Goal: Task Accomplishment & Management: Manage account settings

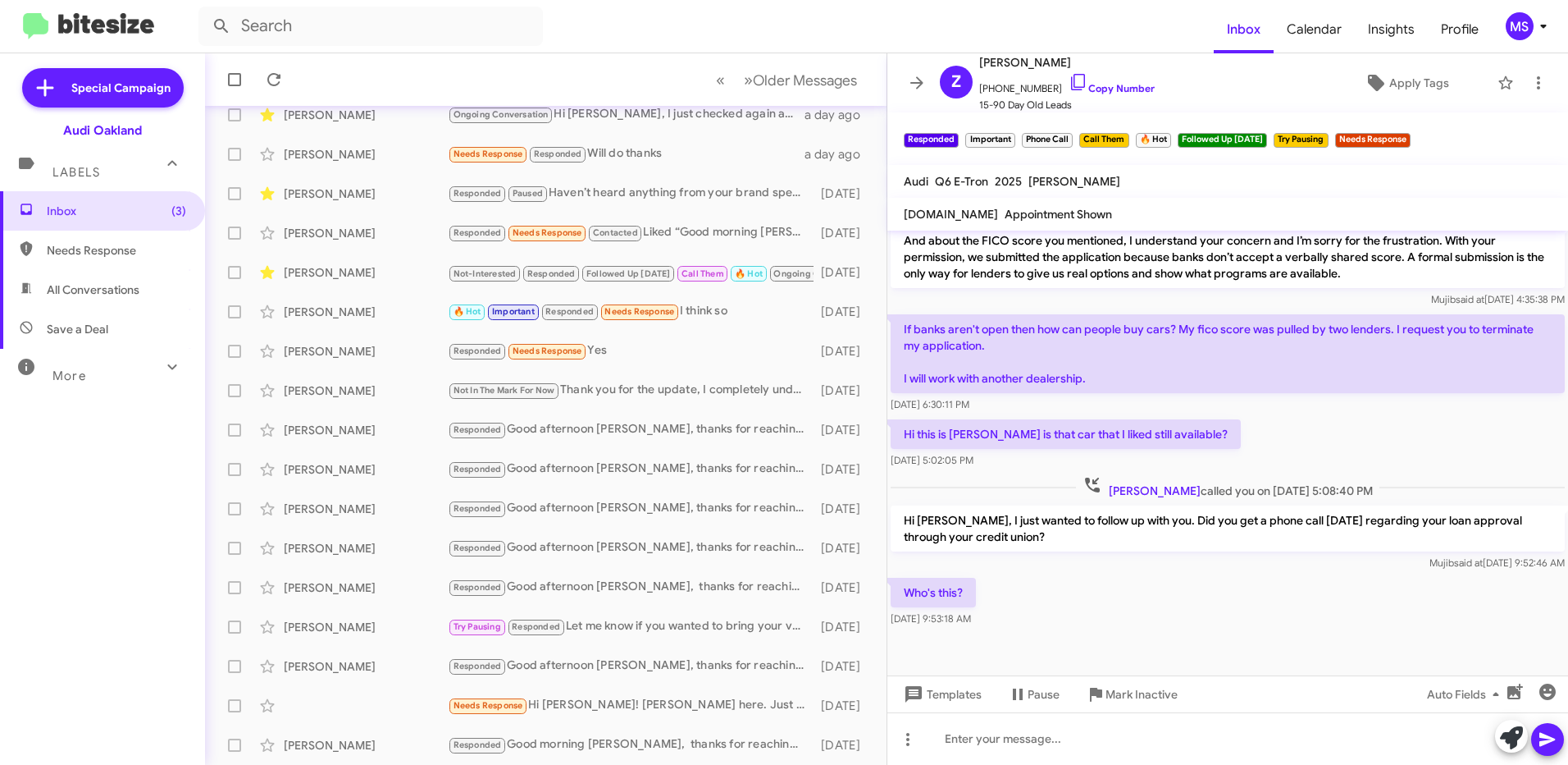
scroll to position [932, 0]
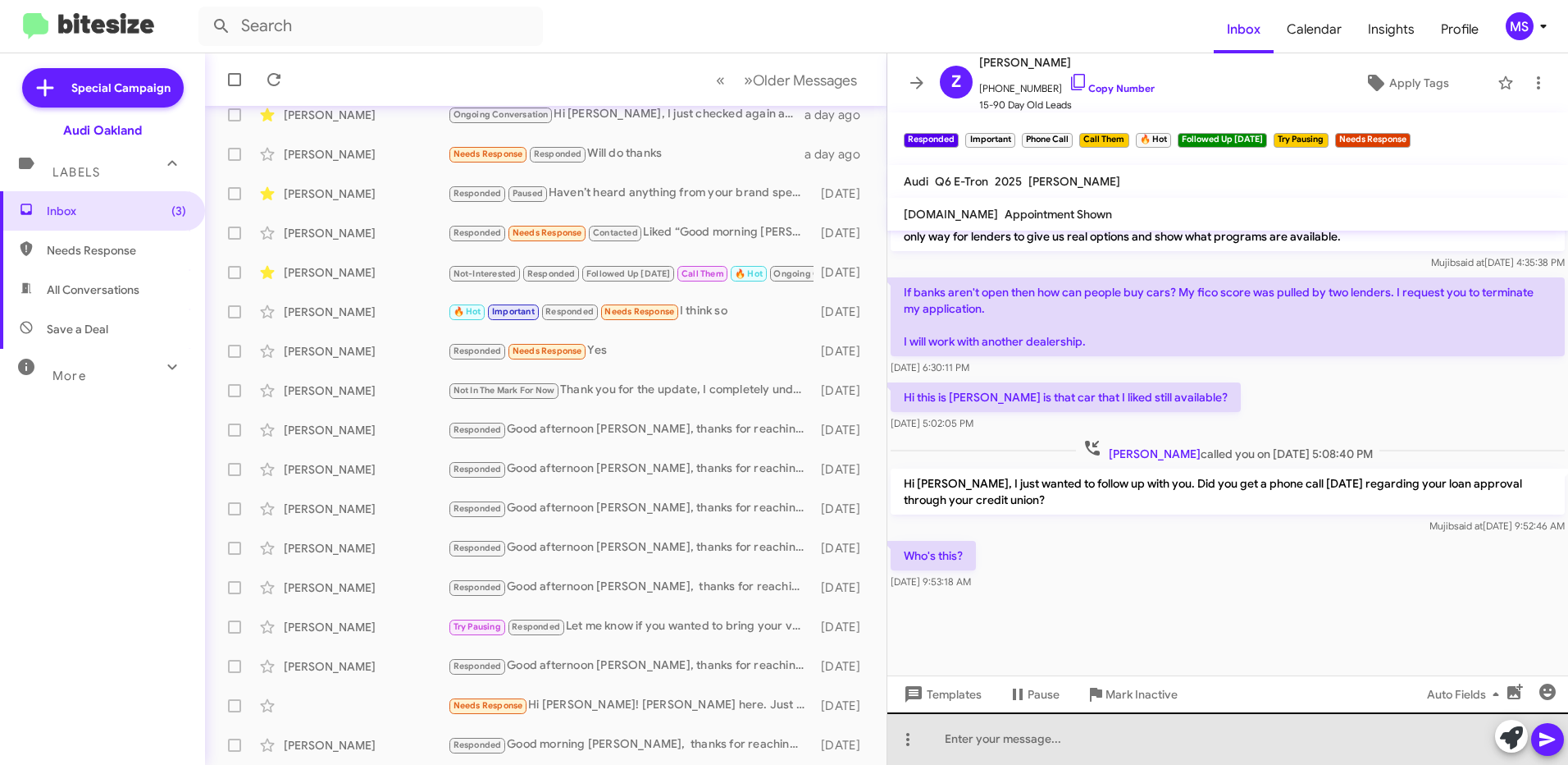
click at [1046, 745] on div at bounding box center [1228, 739] width 681 height 53
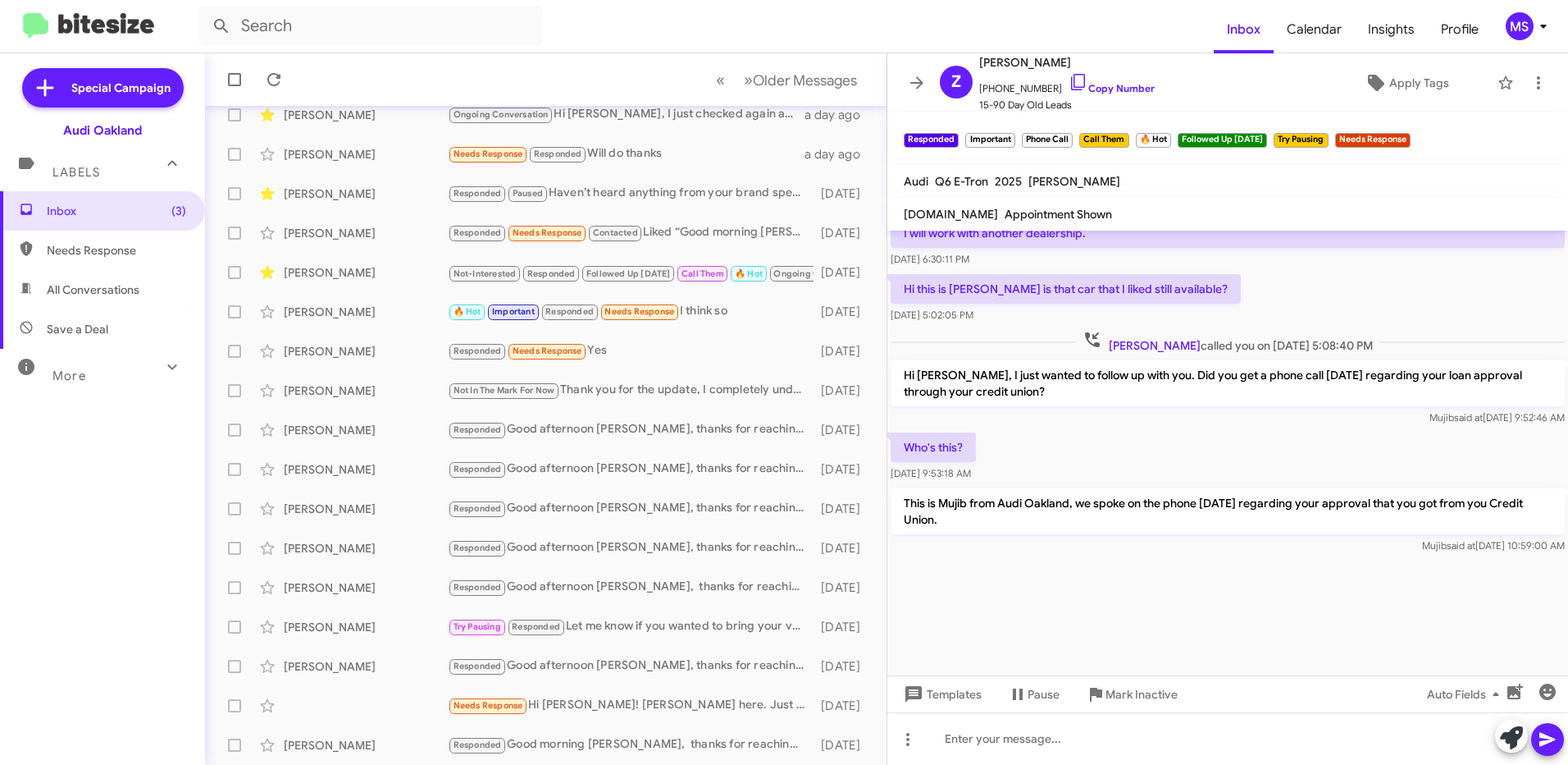
scroll to position [2566, 0]
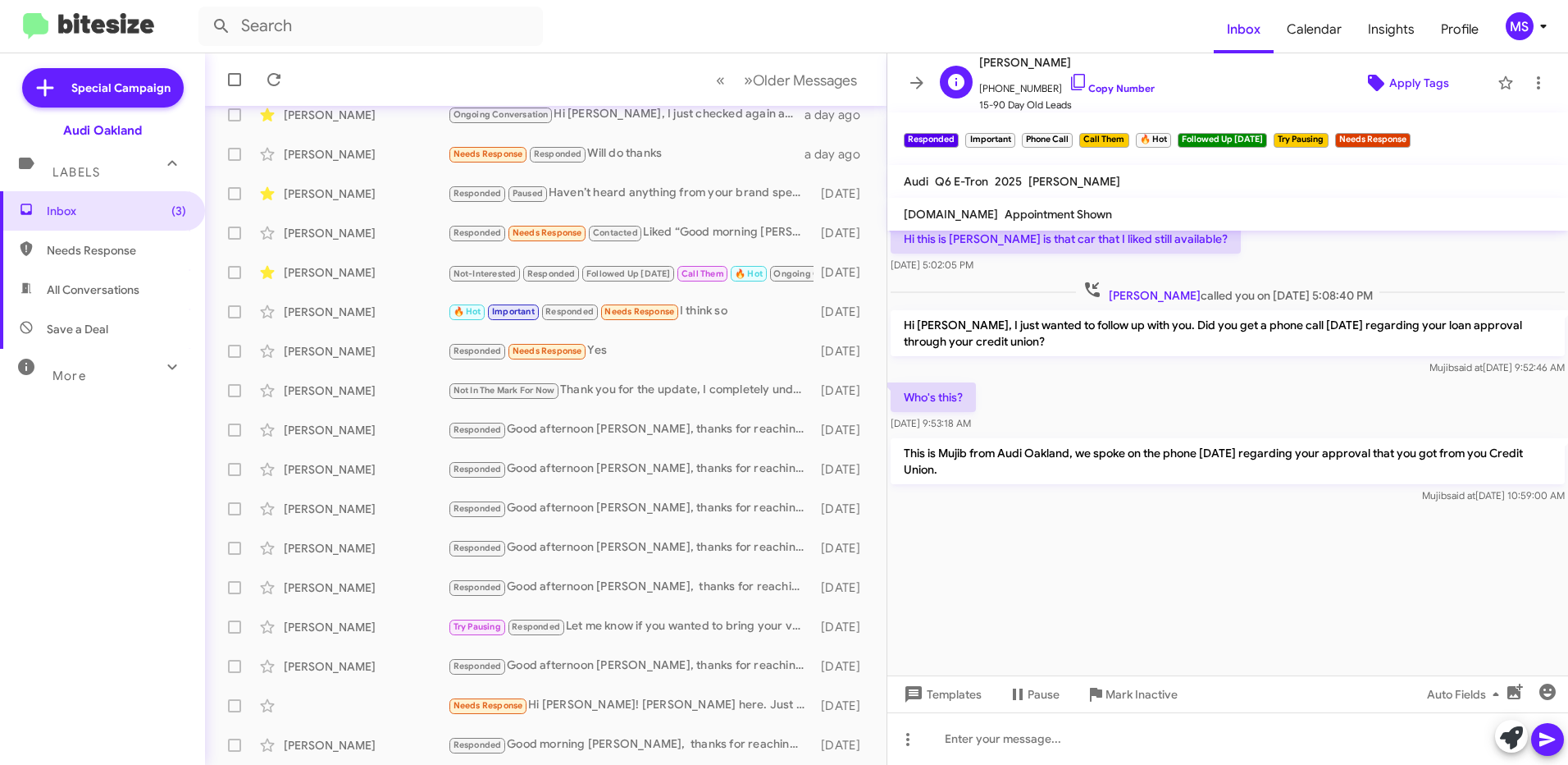
click at [1409, 84] on span "Apply Tags" at bounding box center [1419, 82] width 60 height 30
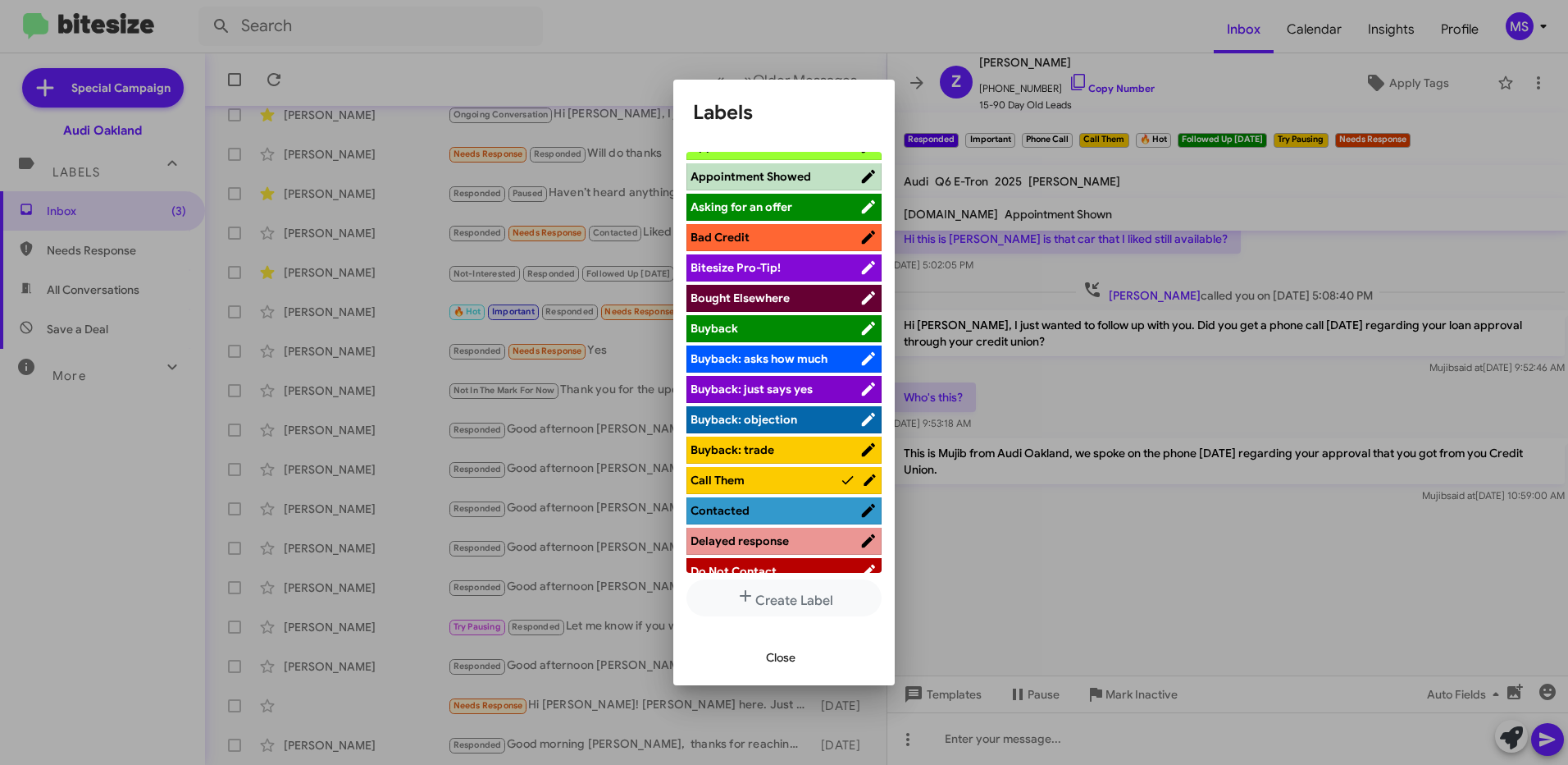
scroll to position [0, 0]
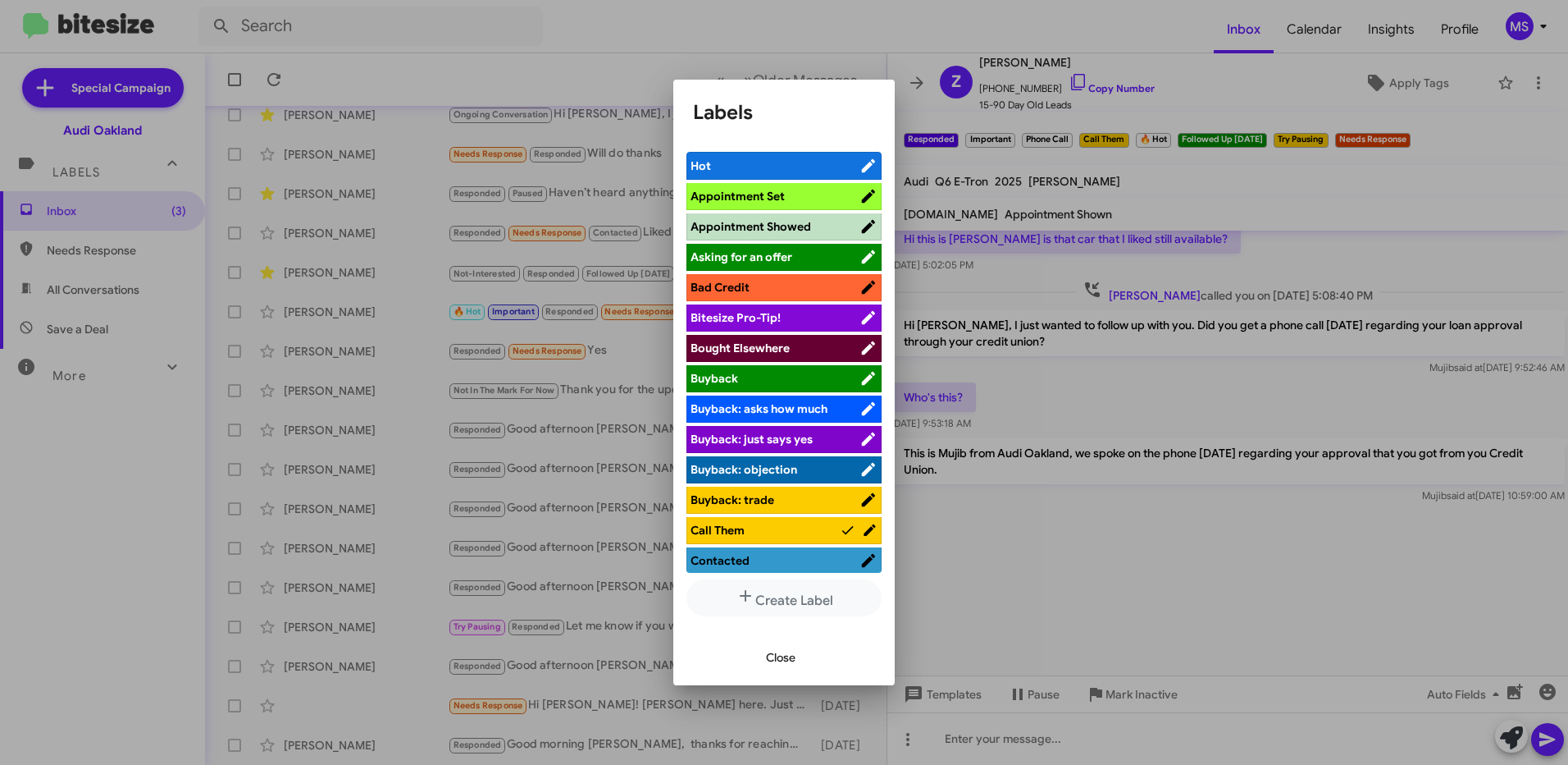
click at [783, 163] on span "Hot" at bounding box center [775, 165] width 169 height 16
click at [775, 656] on span "Close" at bounding box center [781, 657] width 30 height 30
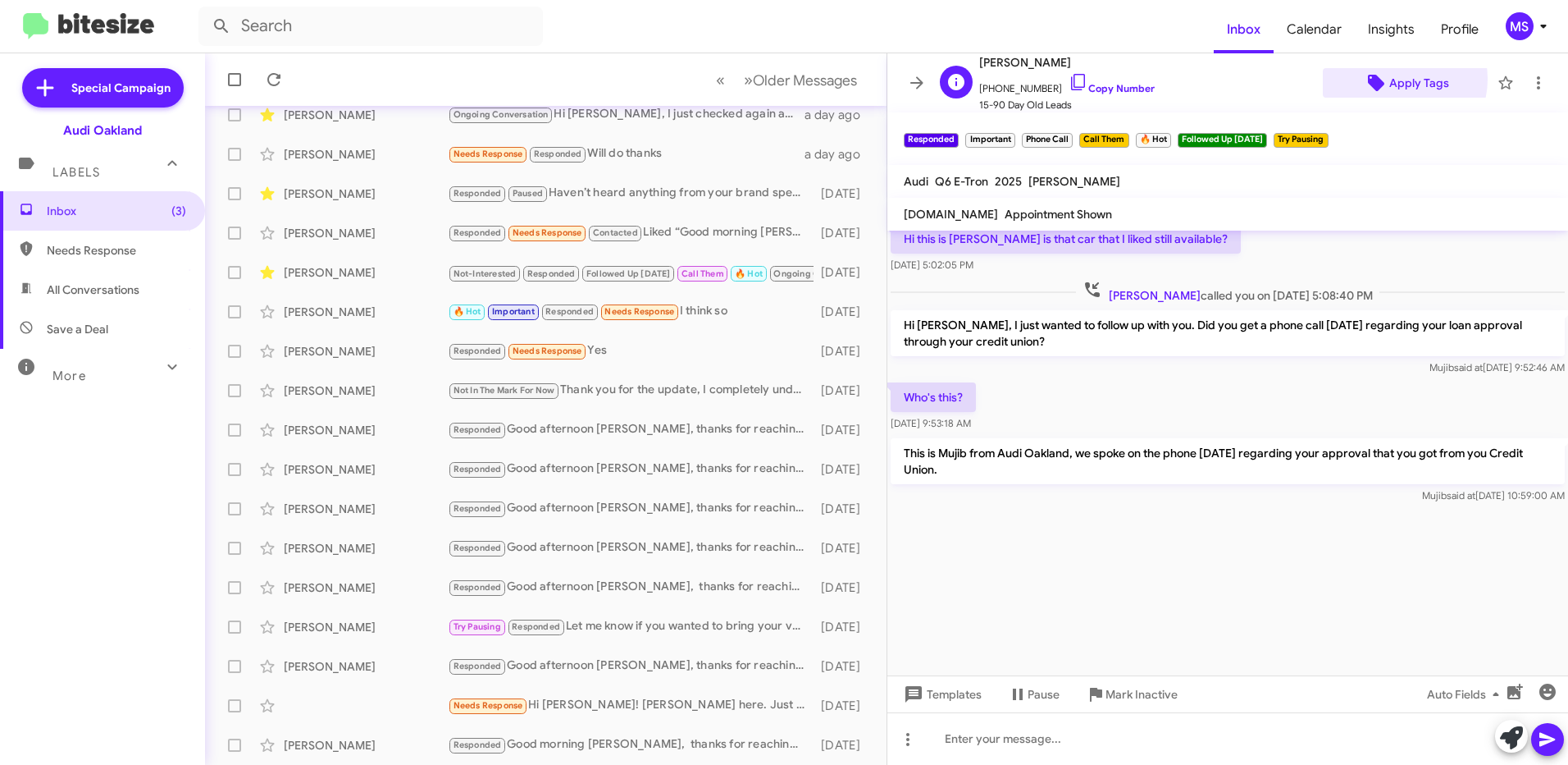
click at [1393, 79] on span "Apply Tags" at bounding box center [1419, 82] width 60 height 30
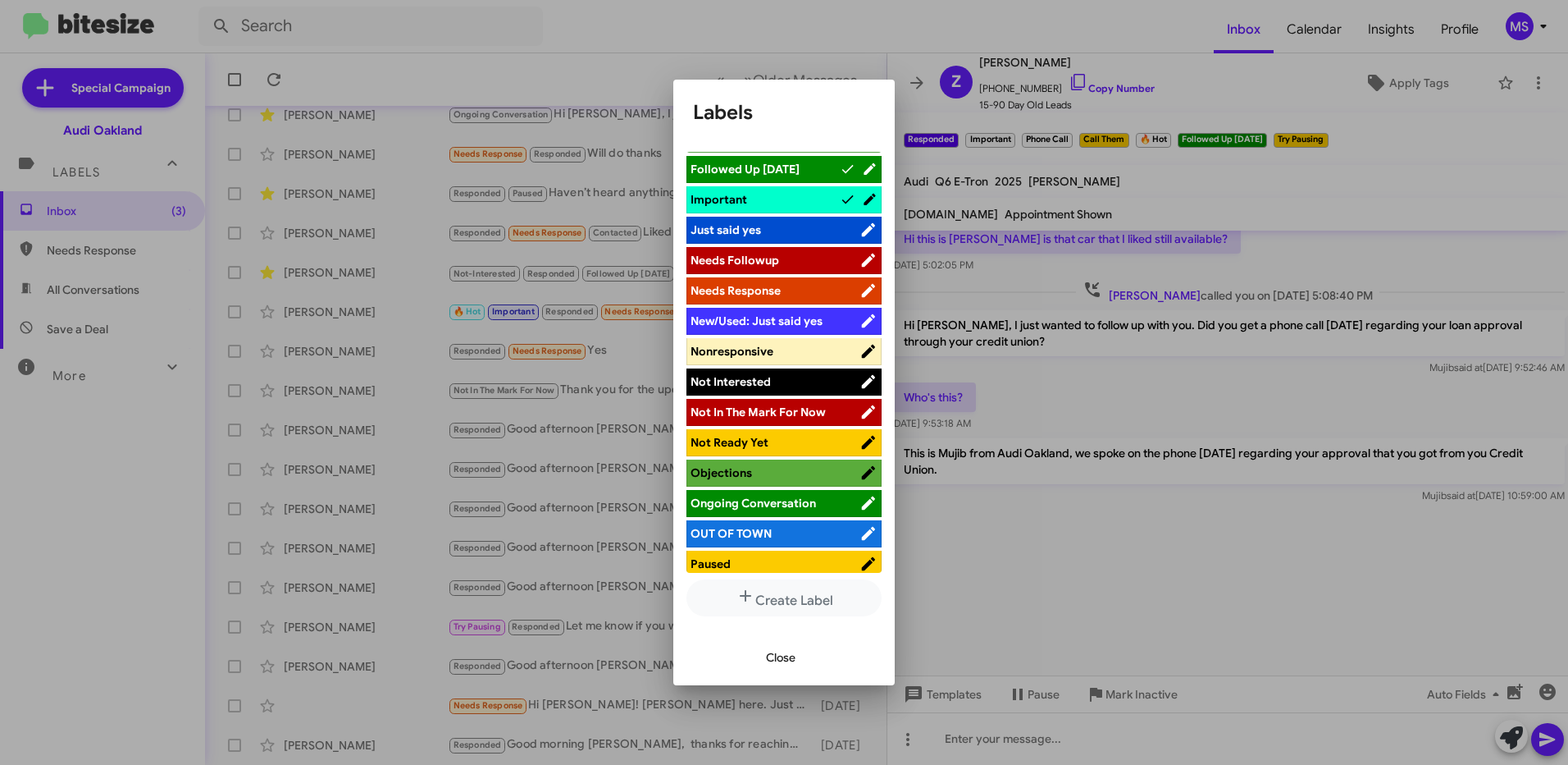
scroll to position [574, 0]
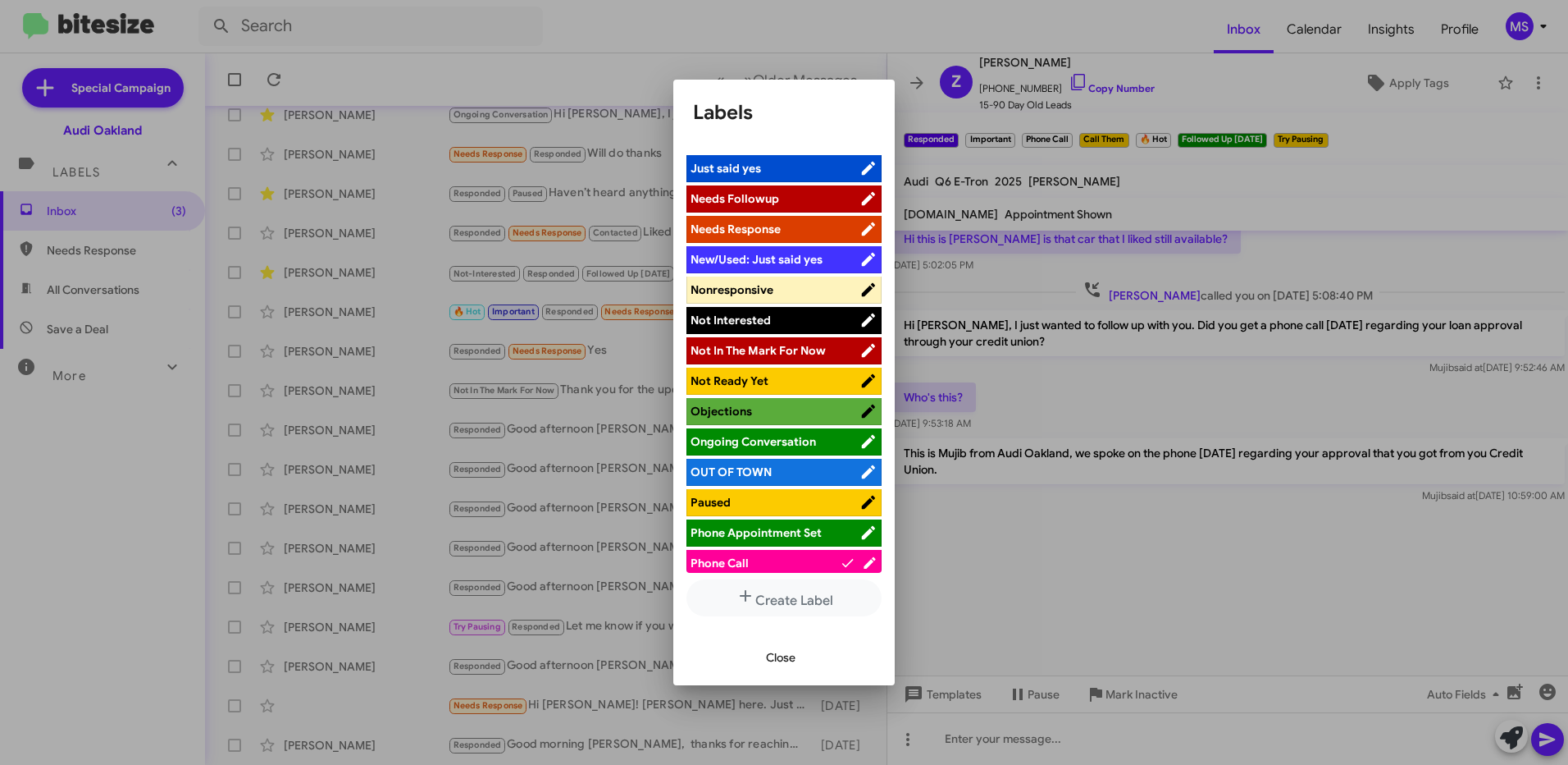
click at [792, 439] on span "Ongoing Conversation" at bounding box center [753, 441] width 125 height 14
click at [768, 658] on span "Close" at bounding box center [781, 657] width 30 height 30
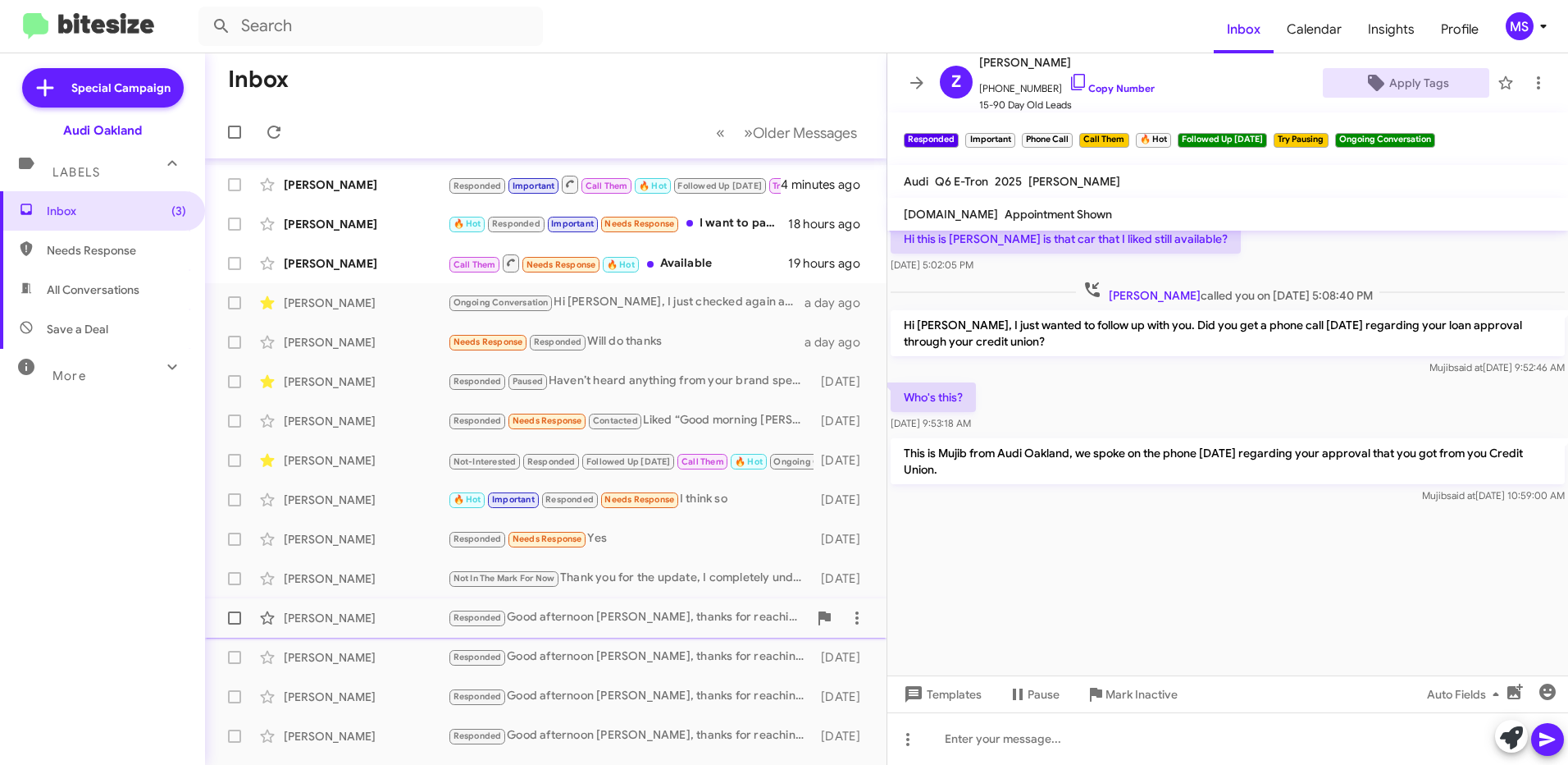
scroll to position [0, 0]
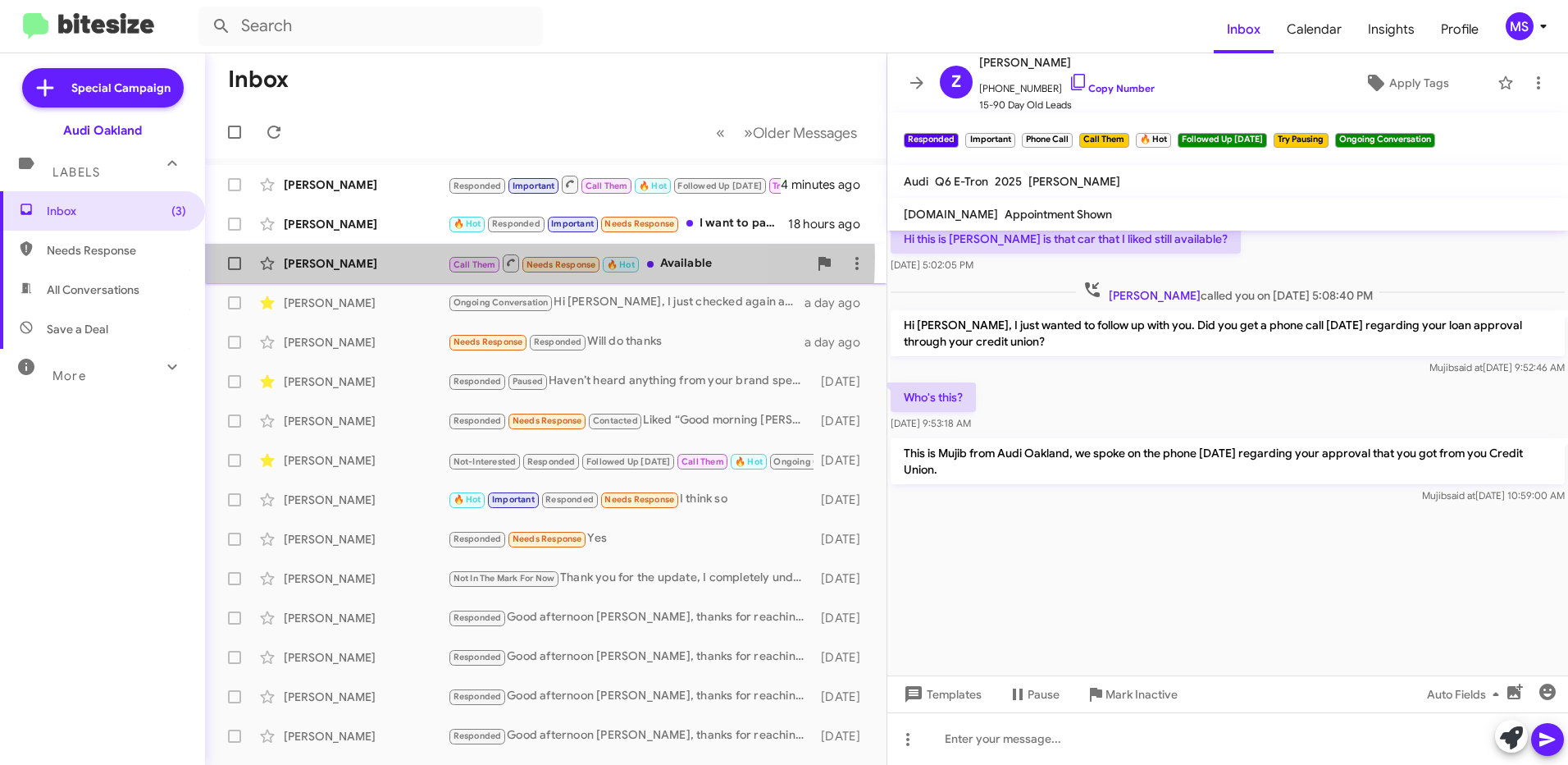
click at [404, 256] on div "[PERSON_NAME]" at bounding box center [366, 263] width 164 height 16
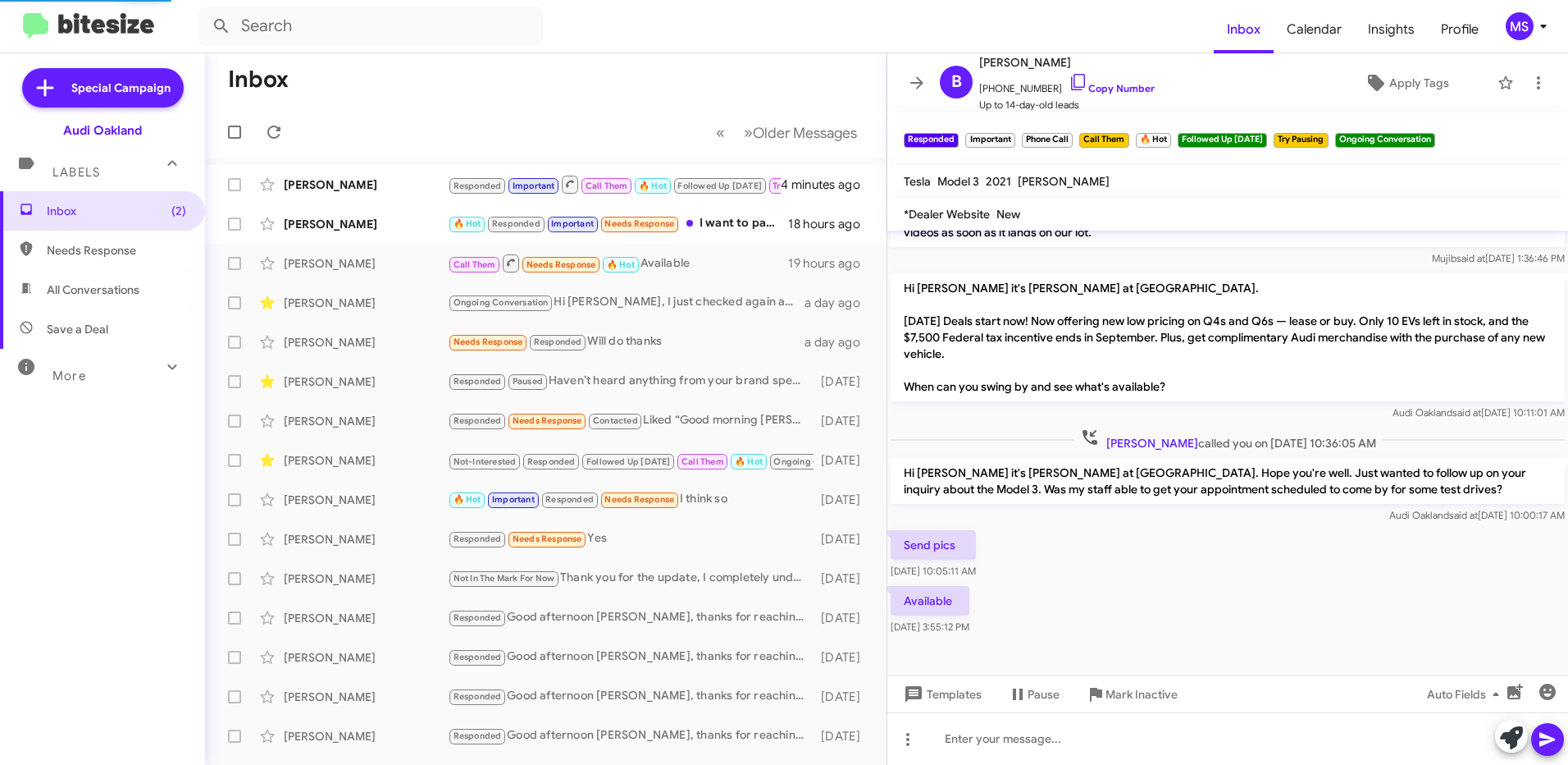
scroll to position [197, 0]
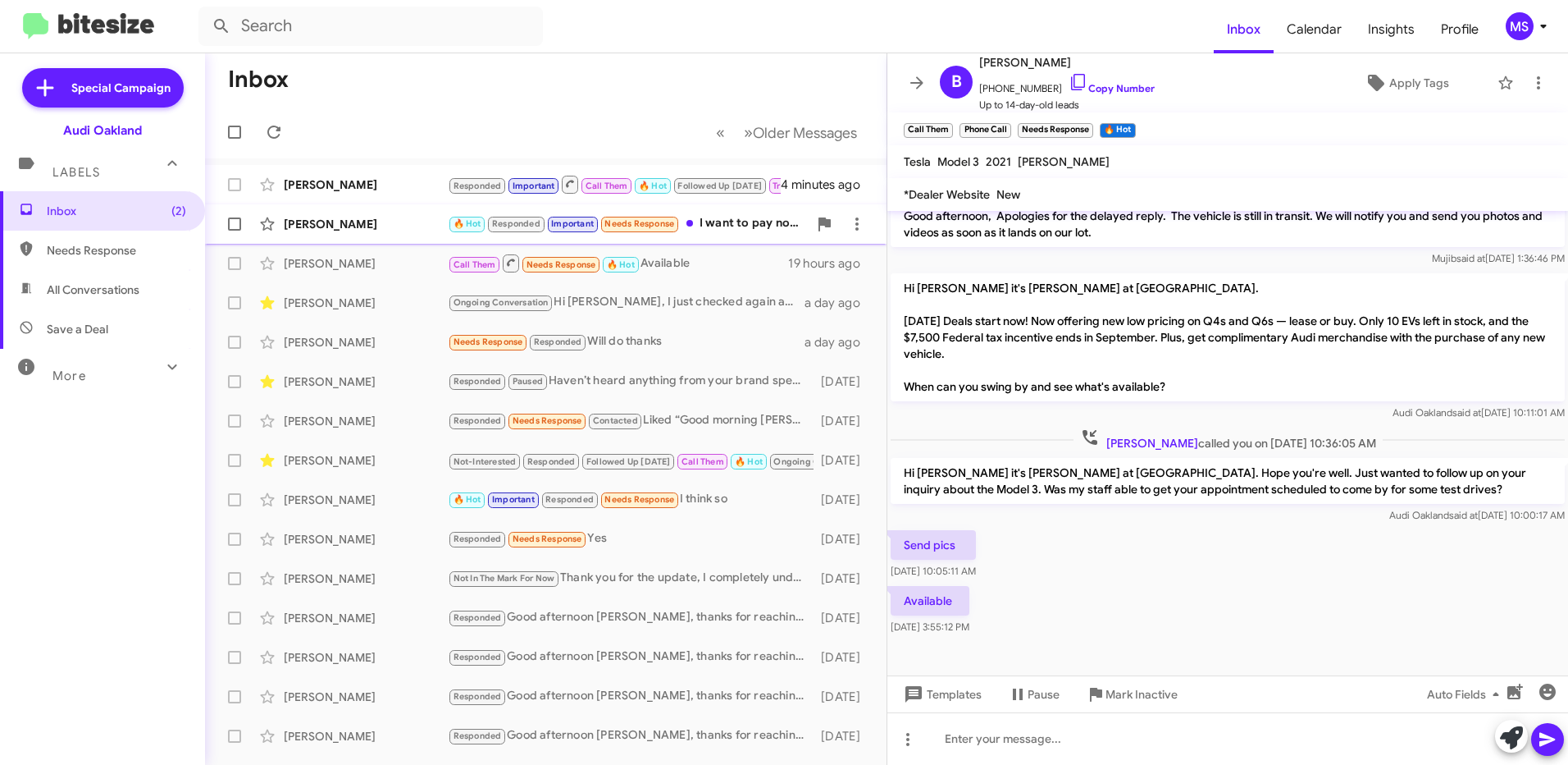
click at [395, 220] on div "[PERSON_NAME]" at bounding box center [366, 224] width 164 height 16
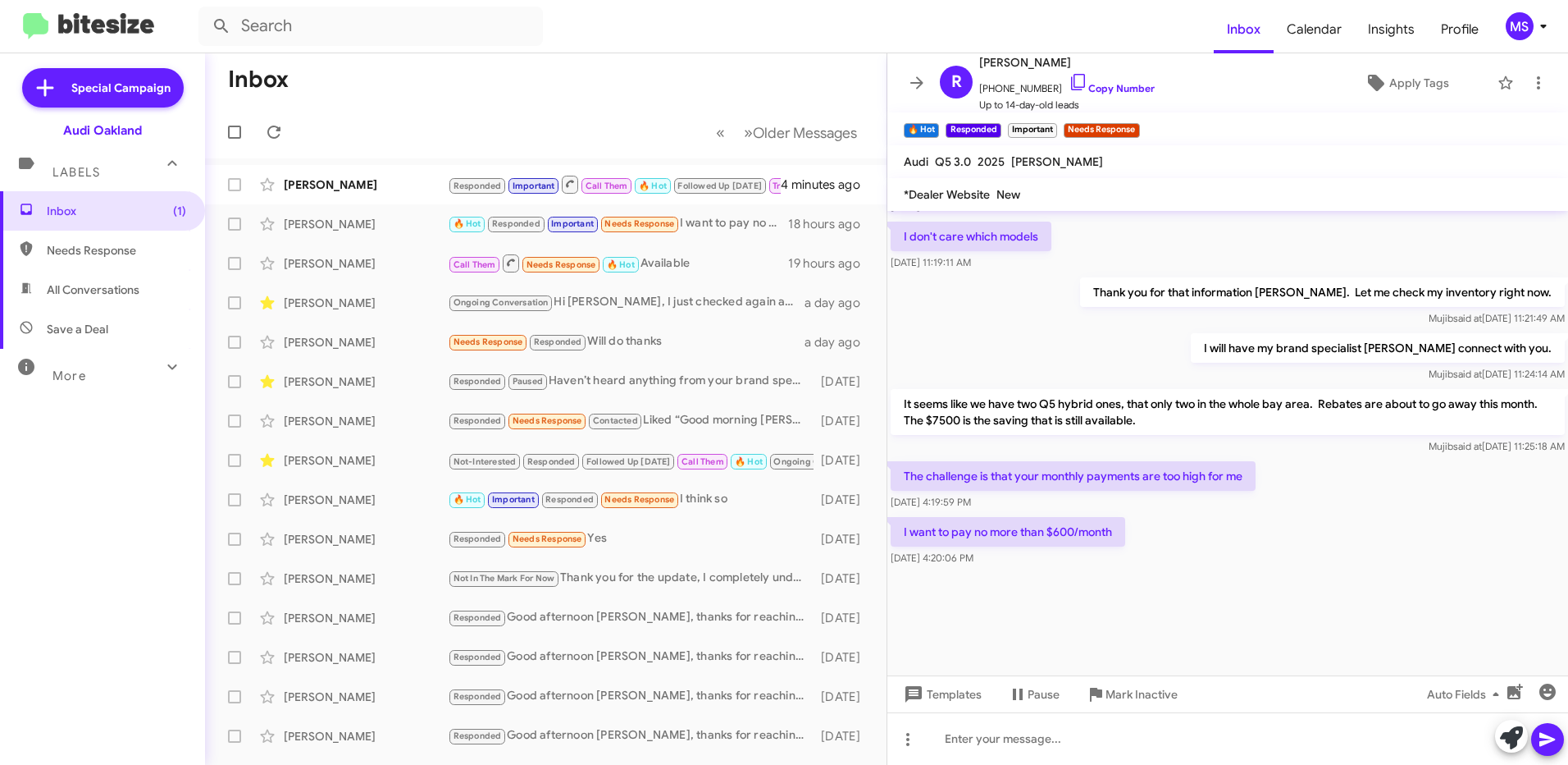
scroll to position [1411, 0]
